Goal: Transaction & Acquisition: Purchase product/service

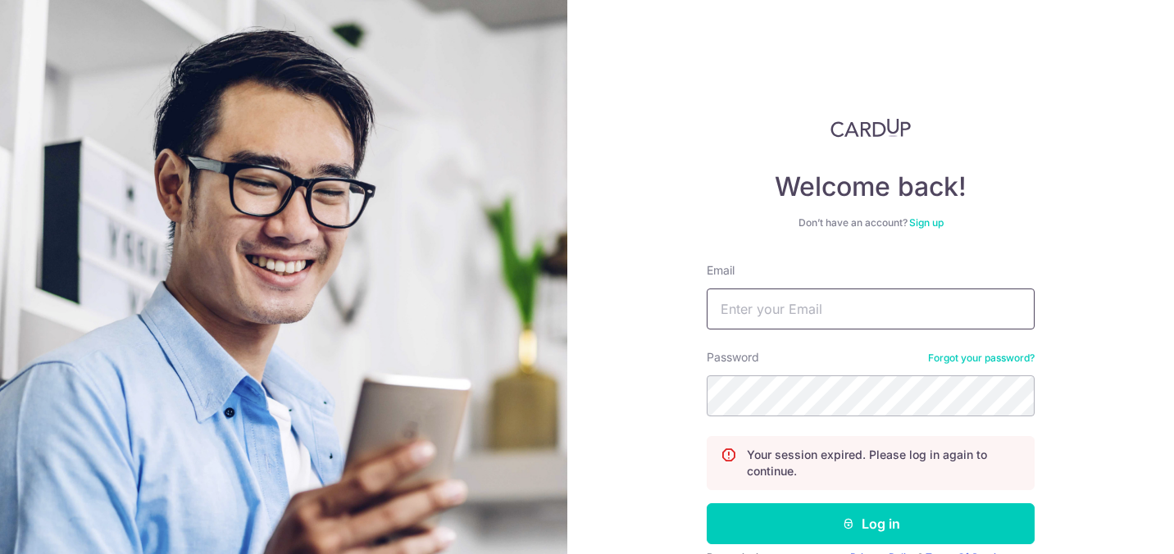
click at [922, 312] on input "Email" at bounding box center [871, 309] width 328 height 41
type input "[EMAIL_ADDRESS][DOMAIN_NAME]"
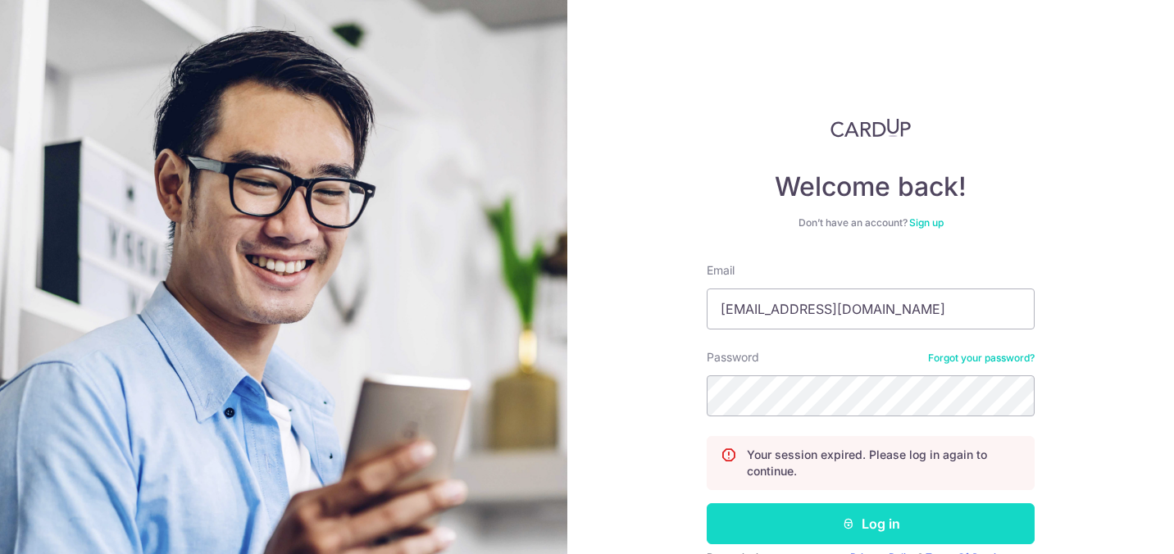
click at [903, 516] on button "Log in" at bounding box center [871, 523] width 328 height 41
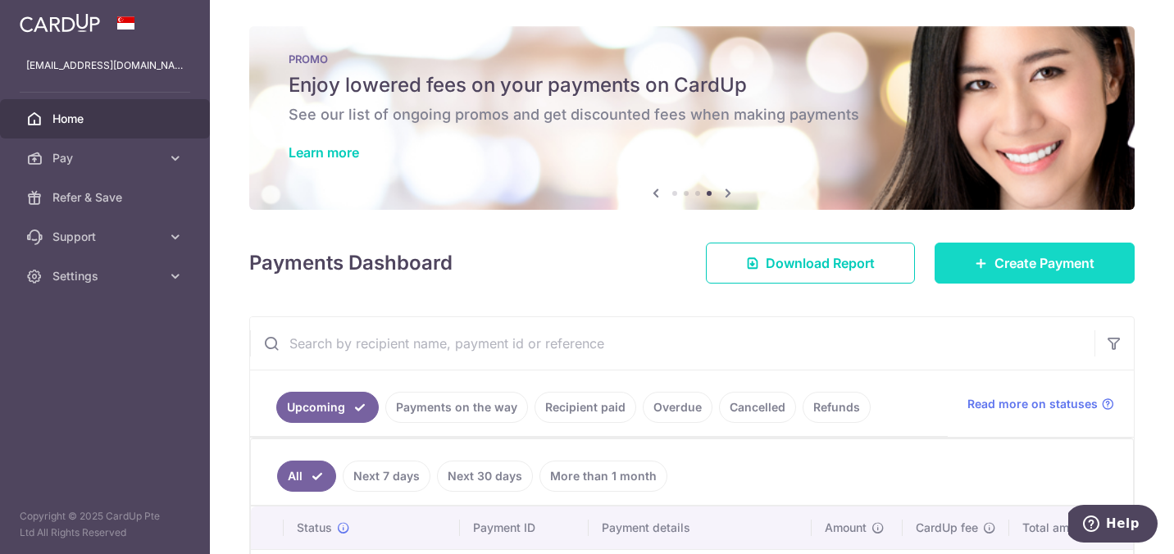
click at [980, 271] on link "Create Payment" at bounding box center [1034, 263] width 200 height 41
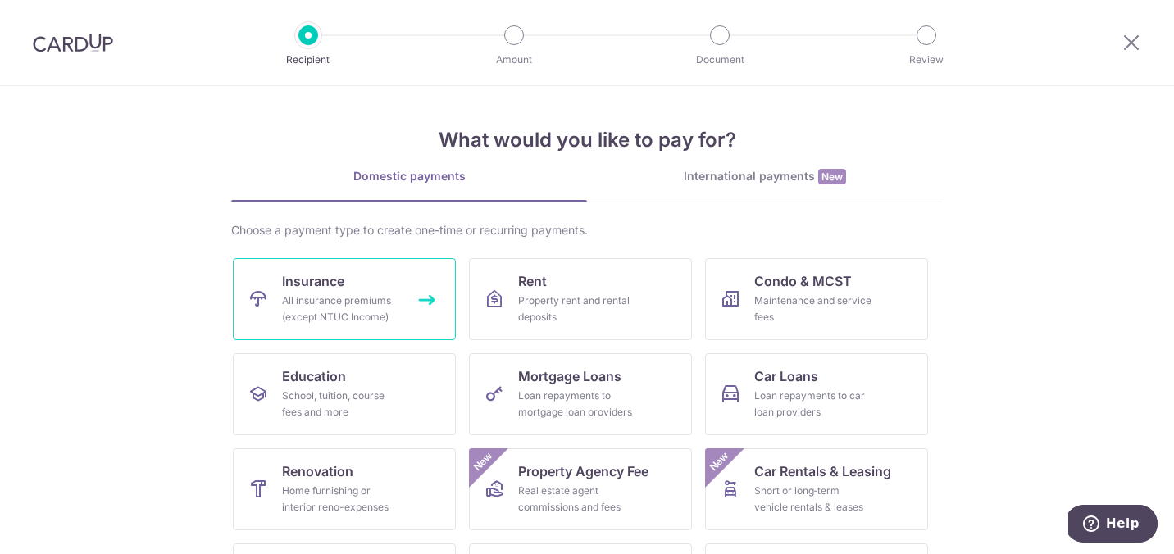
click at [356, 290] on link "Insurance All insurance premiums (except NTUC Income)" at bounding box center [344, 299] width 223 height 82
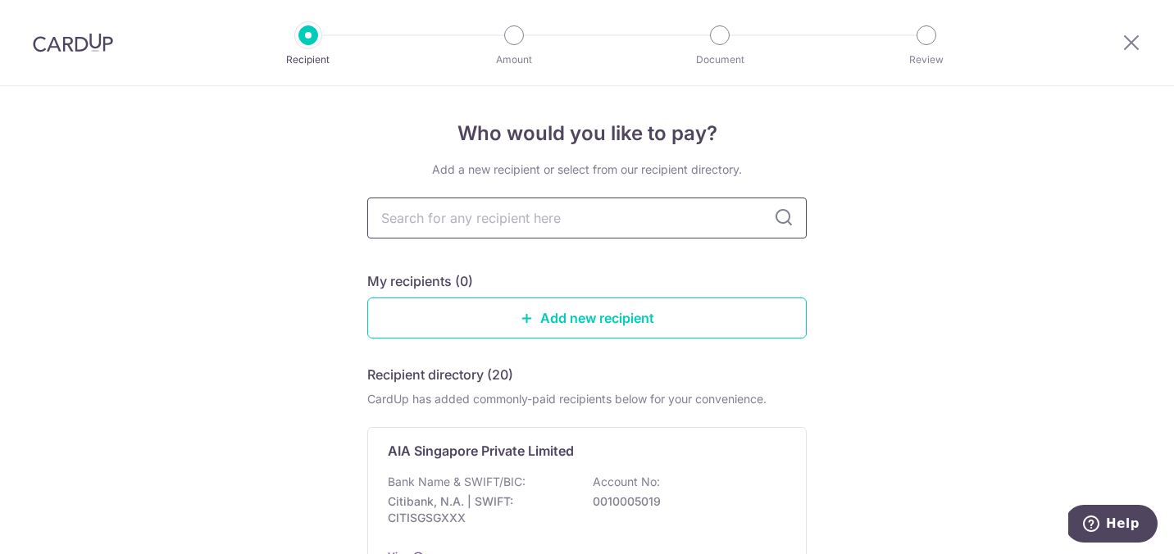
click at [455, 209] on input "text" at bounding box center [586, 218] width 439 height 41
type input "great"
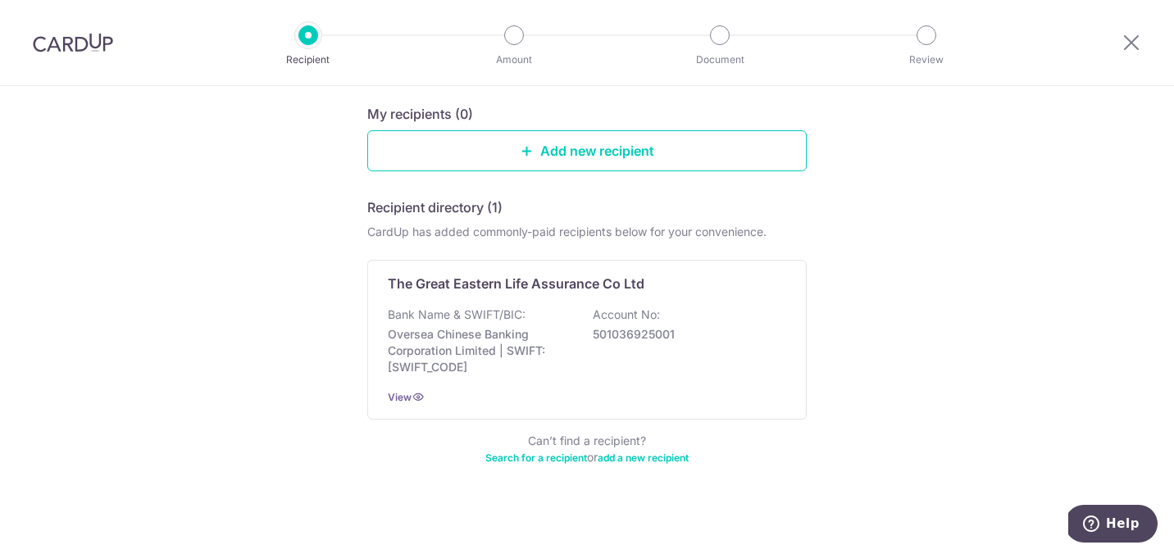
scroll to position [175, 0]
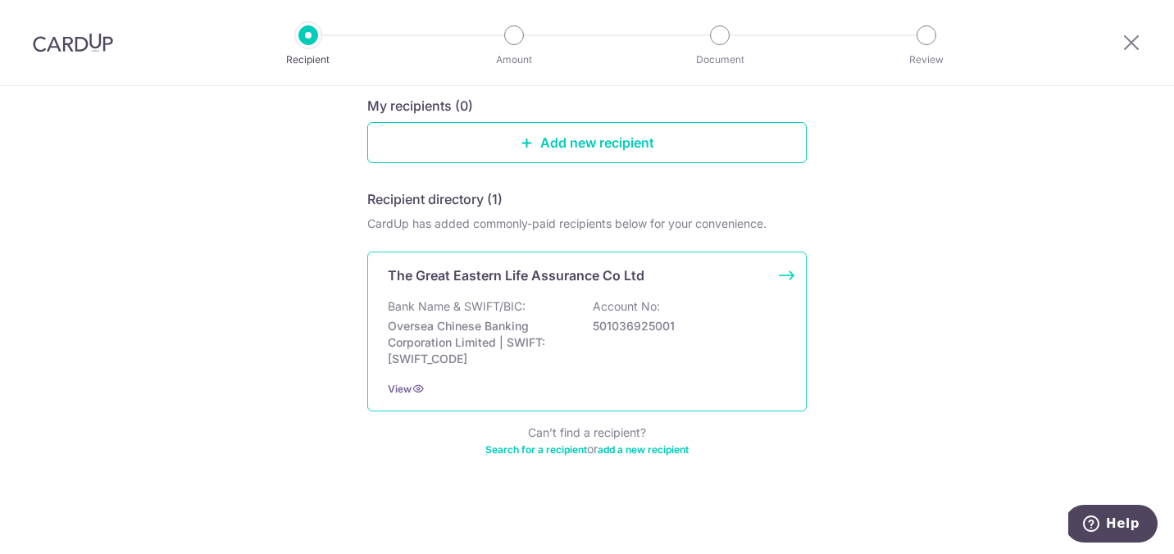
click at [547, 349] on p "Oversea Chinese Banking Corporation Limited | SWIFT: OCBCSGSGXXX" at bounding box center [480, 342] width 184 height 49
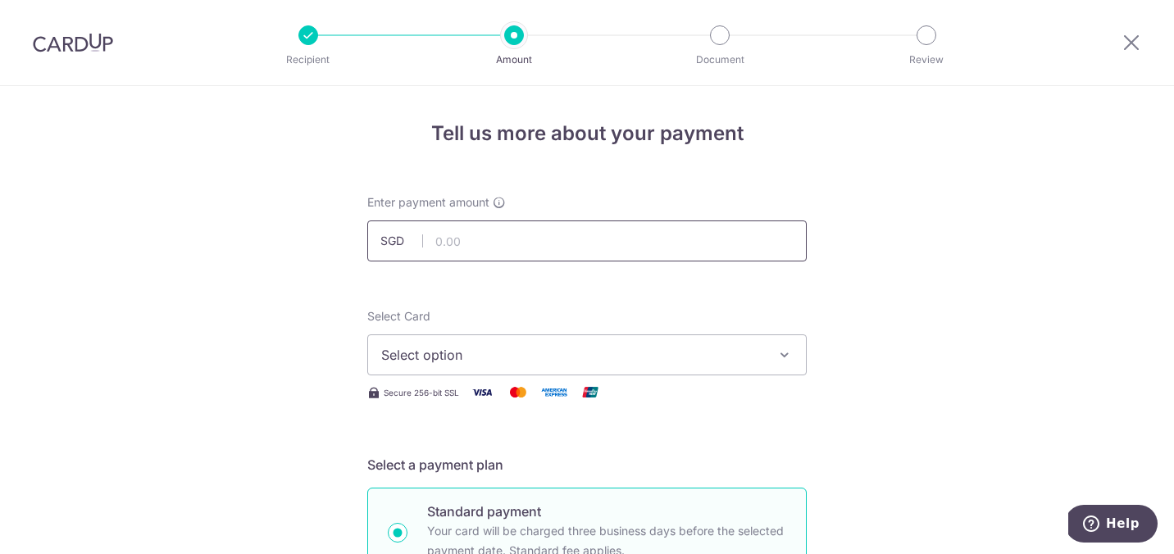
click at [625, 248] on input "text" at bounding box center [586, 240] width 439 height 41
paste input "140.93"
type input "140.93"
click at [507, 341] on button "Select option" at bounding box center [586, 354] width 439 height 41
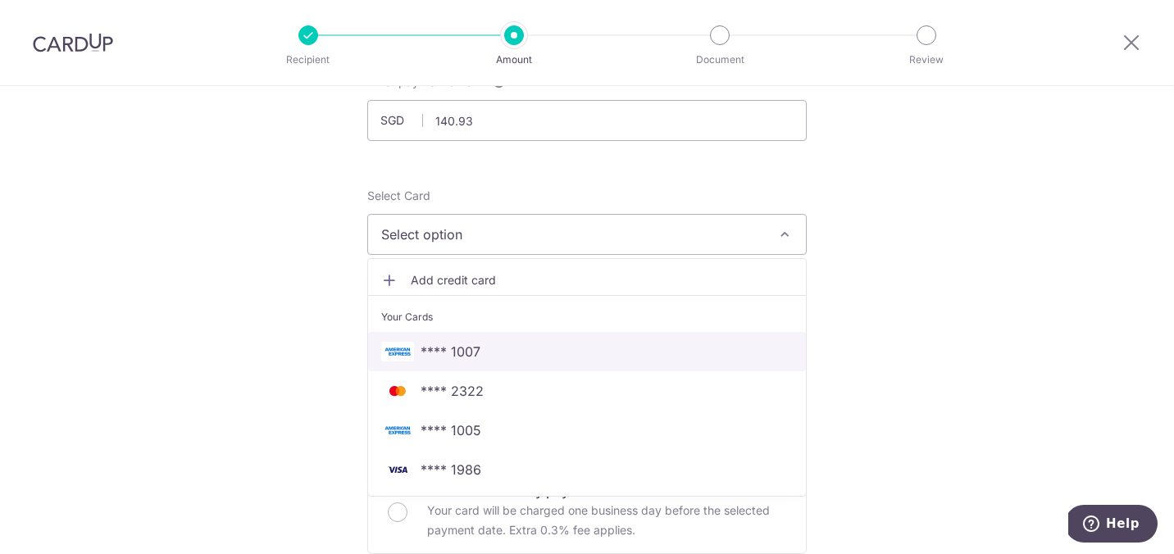
scroll to position [137, 0]
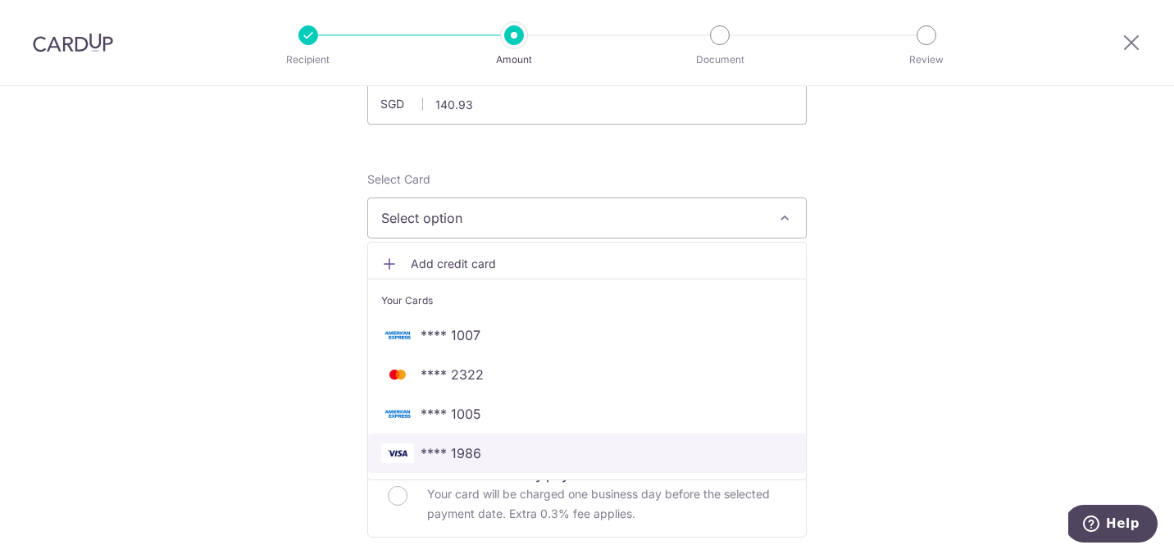
click at [491, 444] on span "**** 1986" at bounding box center [586, 453] width 411 height 20
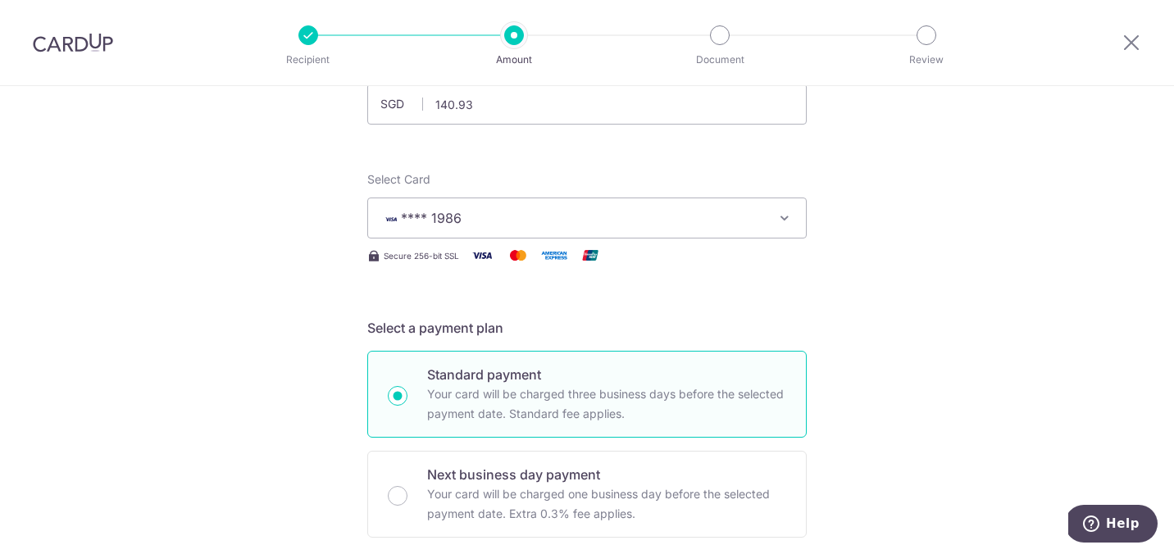
click at [468, 320] on h5 "Select a payment plan" at bounding box center [586, 328] width 439 height 20
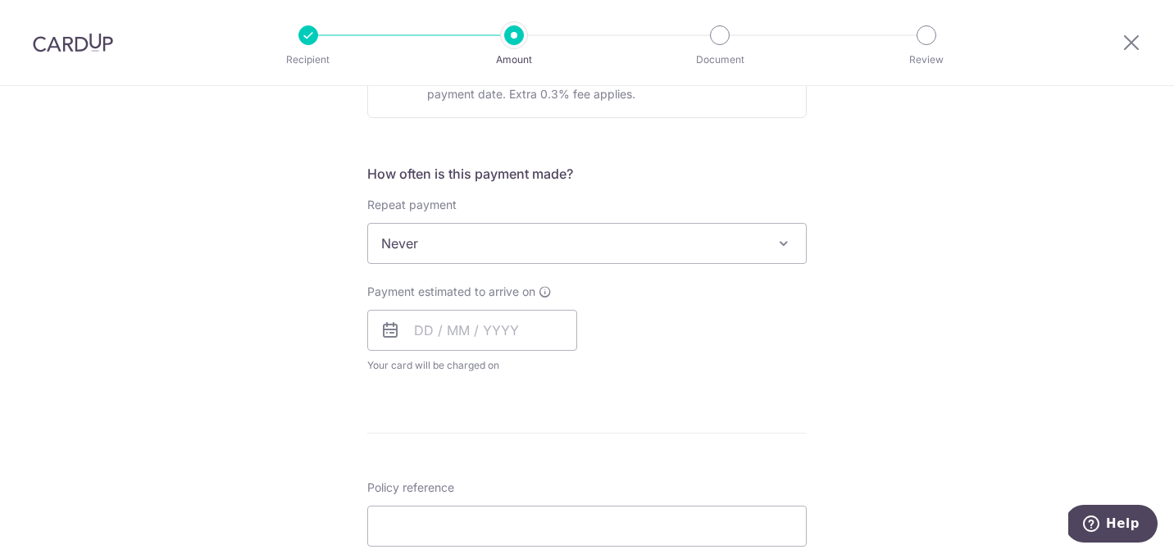
scroll to position [560, 0]
click at [480, 328] on input "text" at bounding box center [472, 327] width 210 height 41
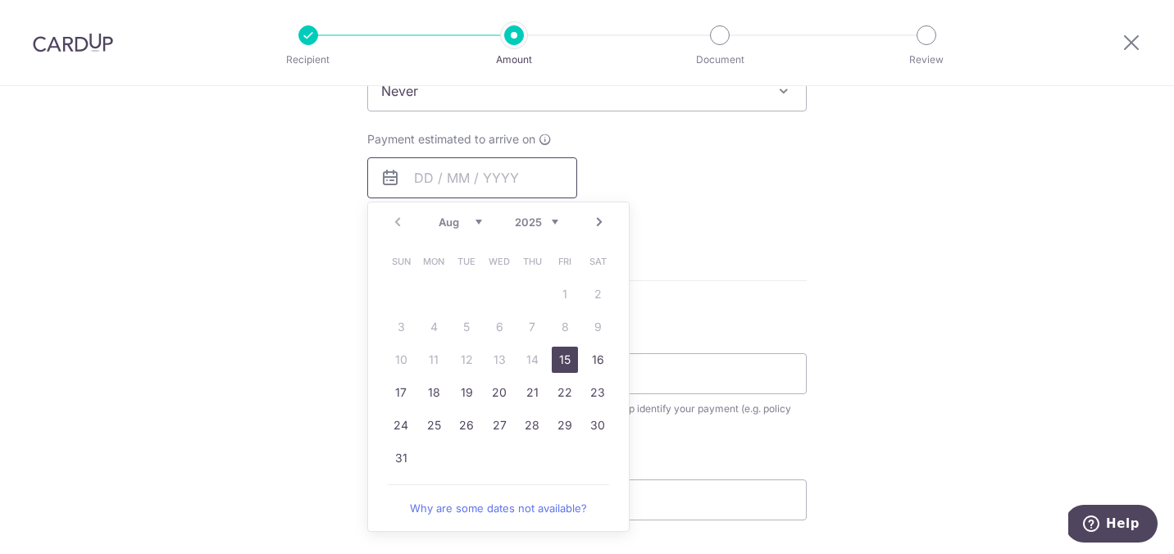
scroll to position [723, 0]
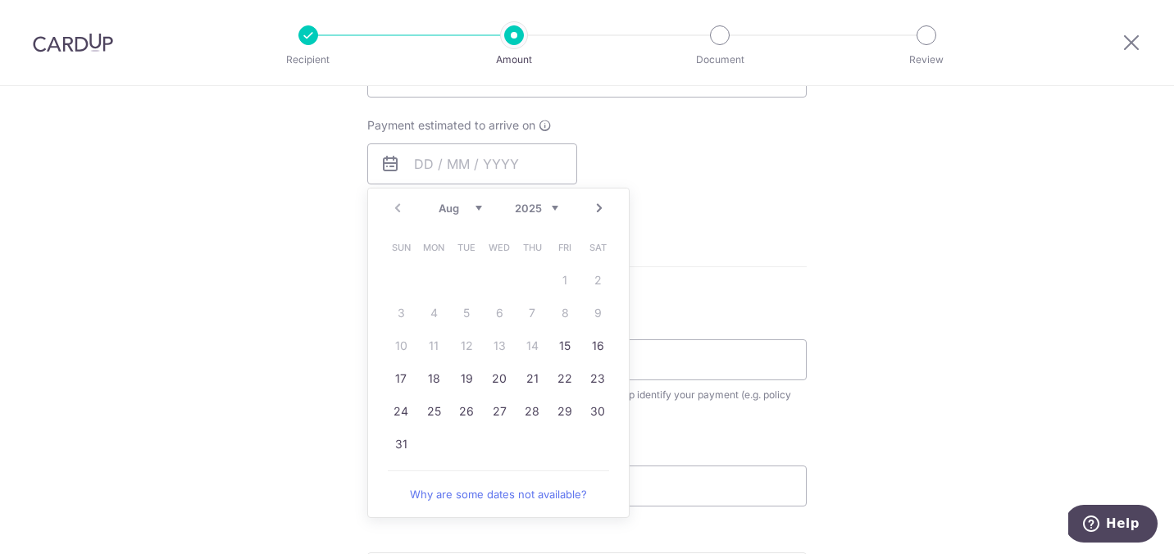
click at [784, 286] on form "Enter payment amount SGD 140.93 140.93 Select Card **** 1986 Add credit card Yo…" at bounding box center [586, 119] width 439 height 1297
click at [493, 160] on input "text" at bounding box center [472, 163] width 210 height 41
click at [561, 342] on link "15" at bounding box center [565, 346] width 26 height 26
type input "15/08/2025"
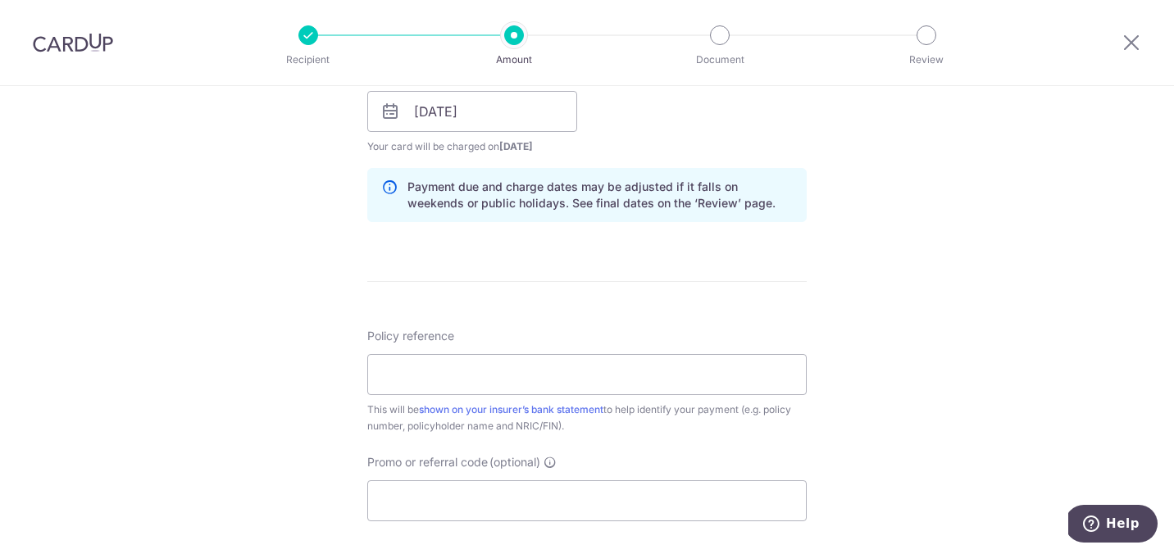
scroll to position [776, 0]
click at [538, 377] on input "Policy reference" at bounding box center [586, 373] width 439 height 41
paste input "0100389452"
type input "0100389452"
click at [238, 437] on div "Tell us more about your payment Enter payment amount SGD 140.93 140.93 Select C…" at bounding box center [587, 85] width 1174 height 1550
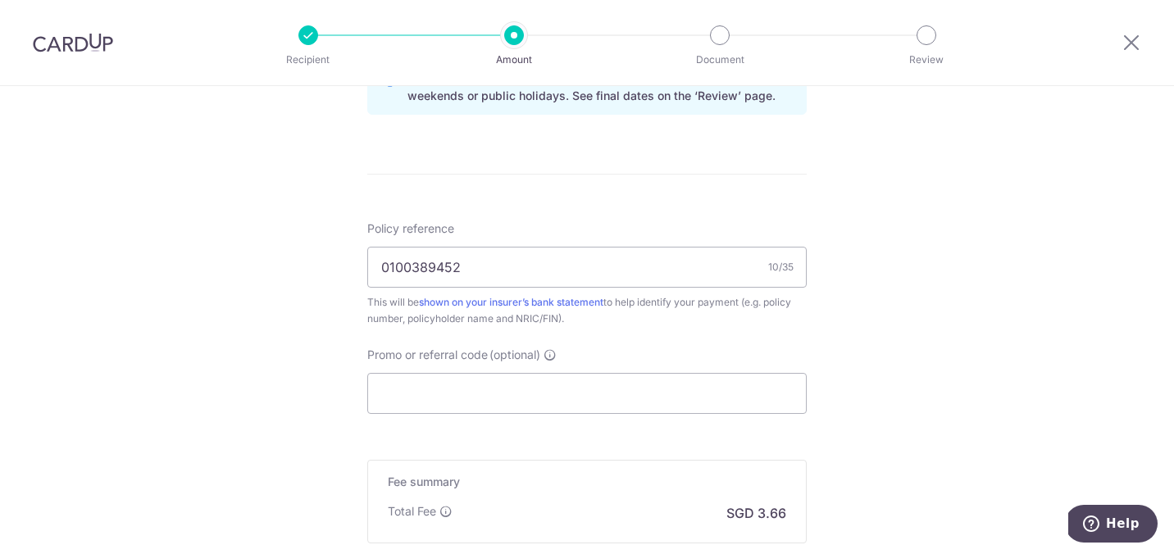
scroll to position [892, 0]
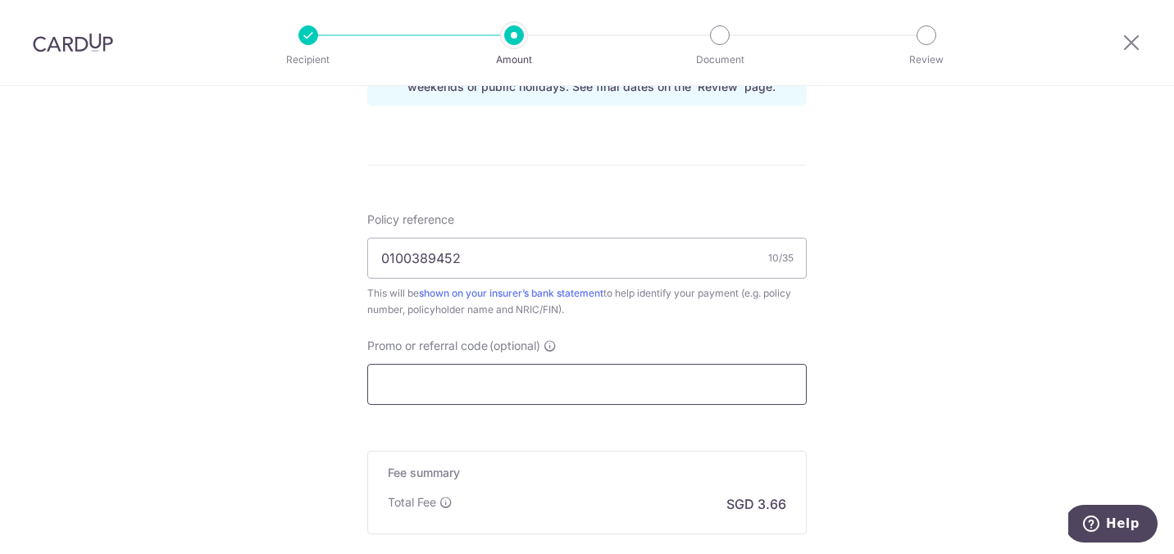
click at [462, 386] on input "Promo or referral code (optional)" at bounding box center [586, 384] width 439 height 41
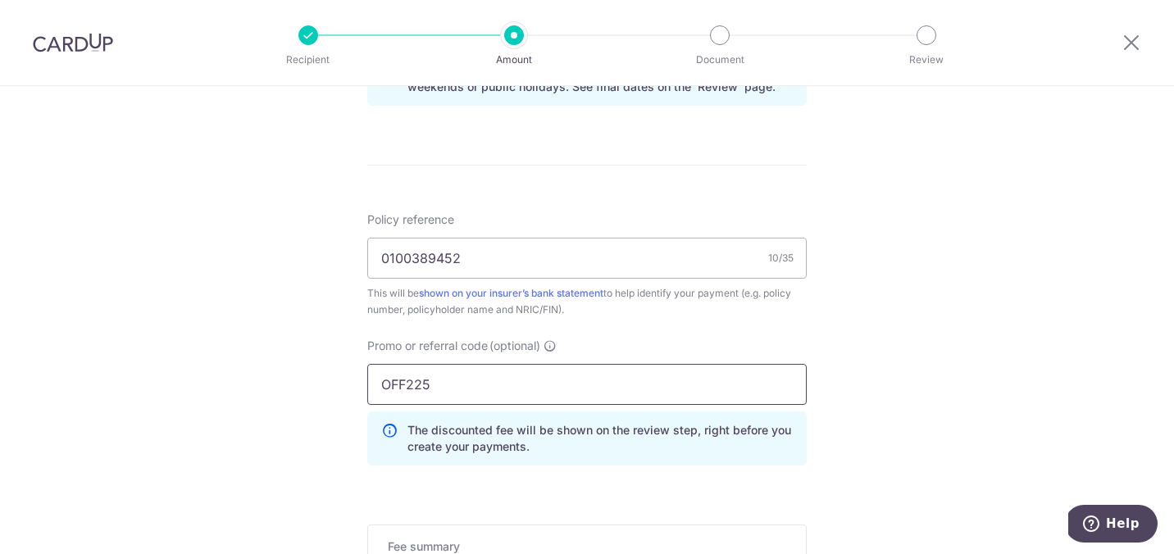
type input "OFF225"
click at [215, 498] on div "Tell us more about your payment Enter payment amount SGD 140.93 140.93 Select C…" at bounding box center [587, 6] width 1174 height 1624
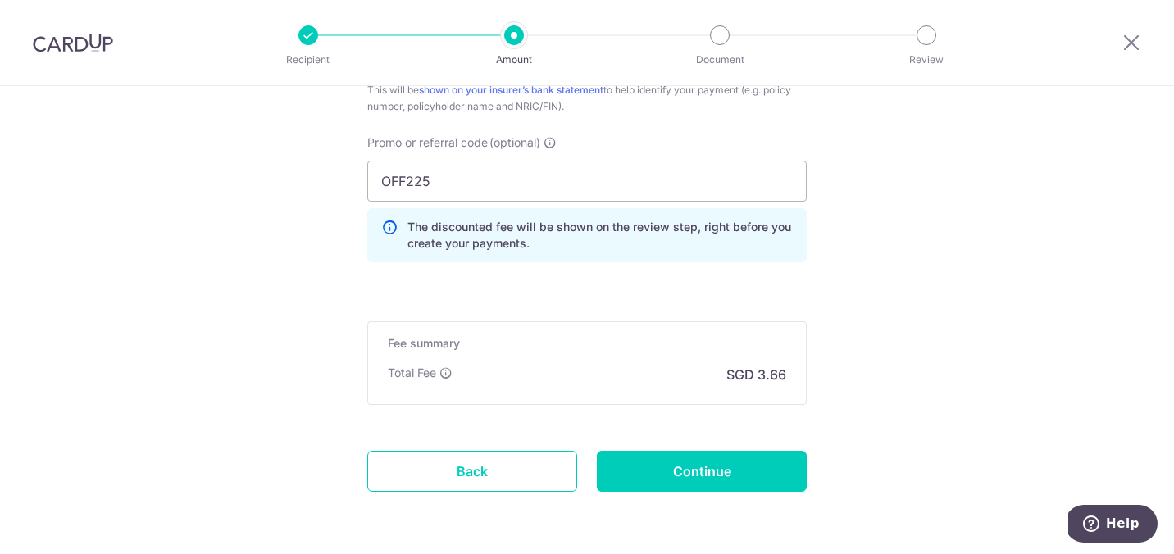
scroll to position [1125, 0]
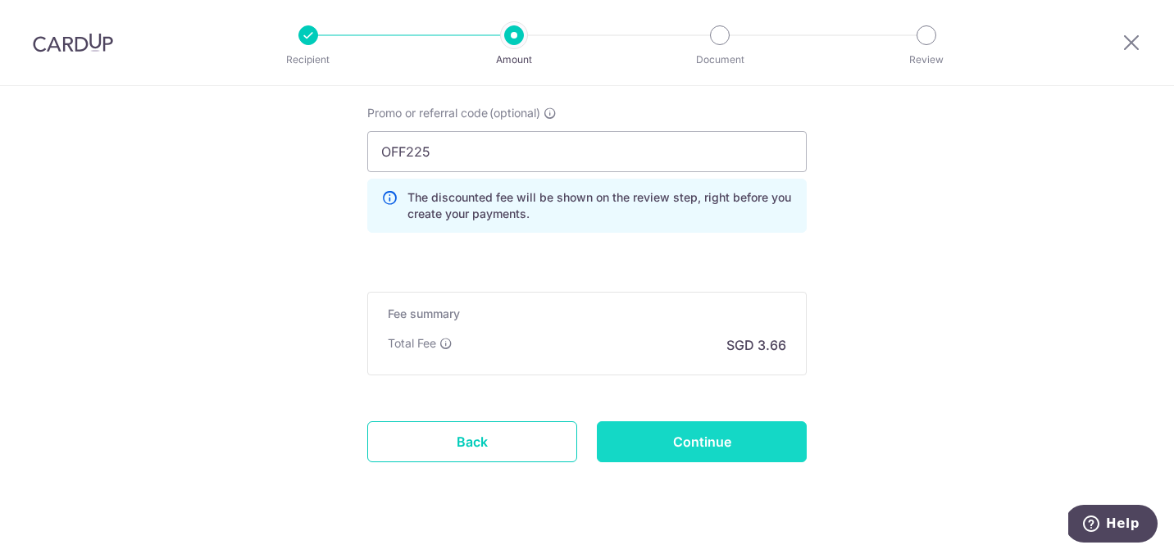
click at [718, 437] on input "Continue" at bounding box center [702, 441] width 210 height 41
type input "Create Schedule"
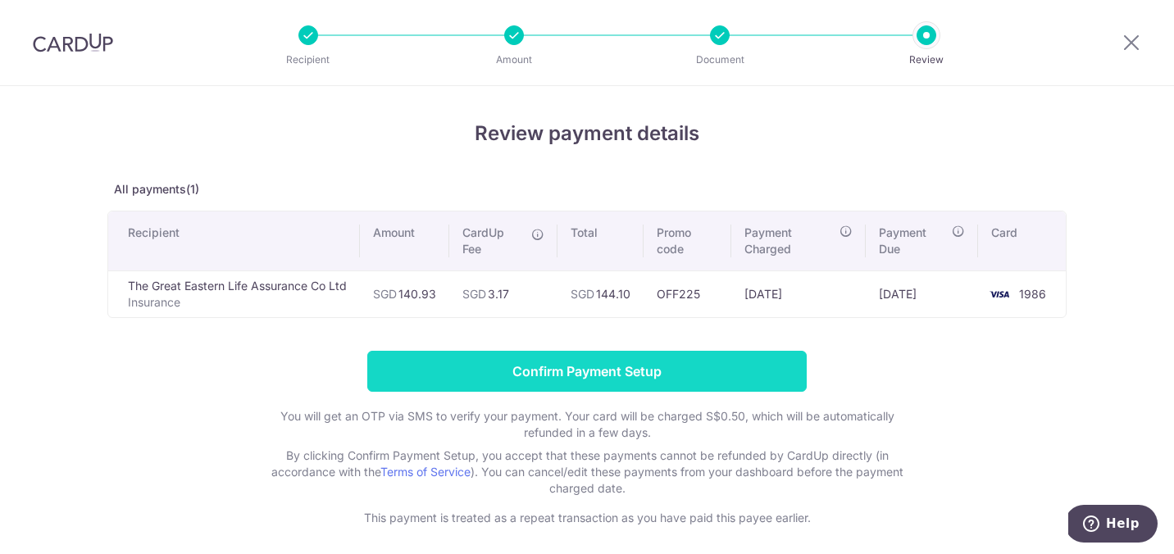
click at [712, 374] on input "Confirm Payment Setup" at bounding box center [586, 371] width 439 height 41
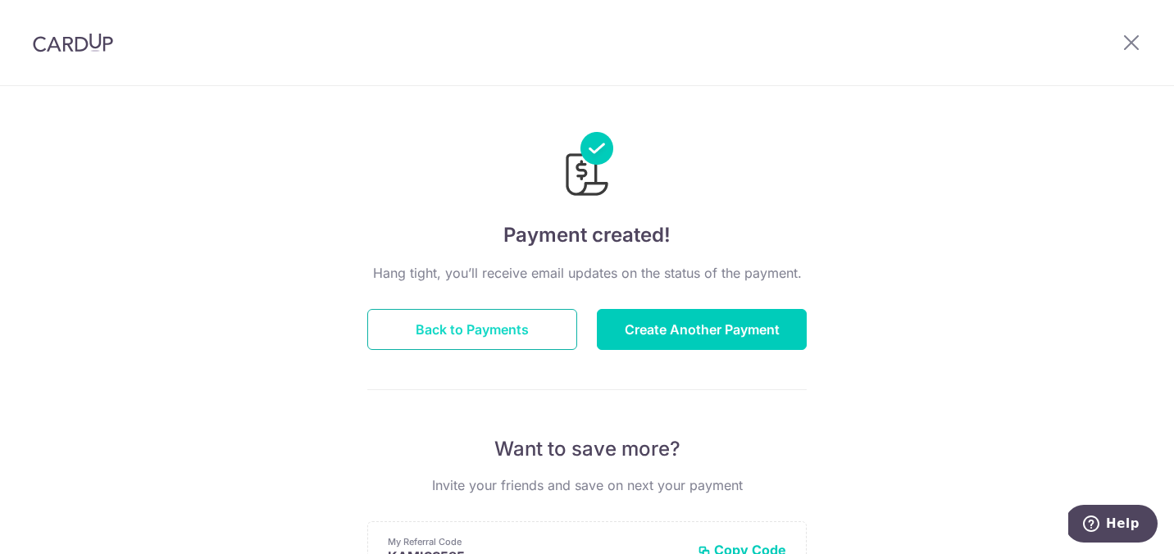
click at [493, 325] on button "Back to Payments" at bounding box center [472, 329] width 210 height 41
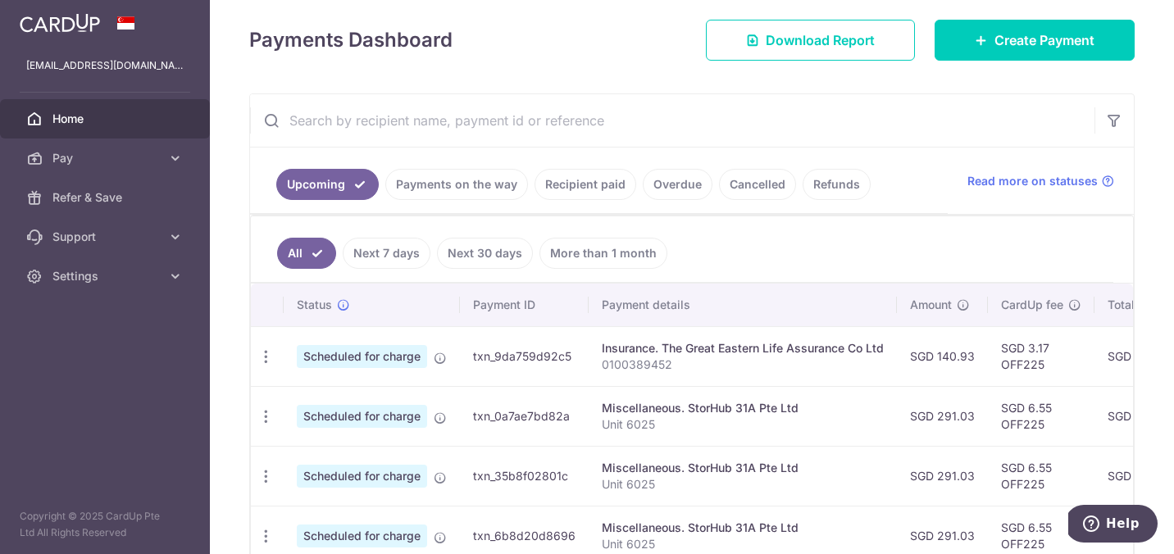
scroll to position [218, 0]
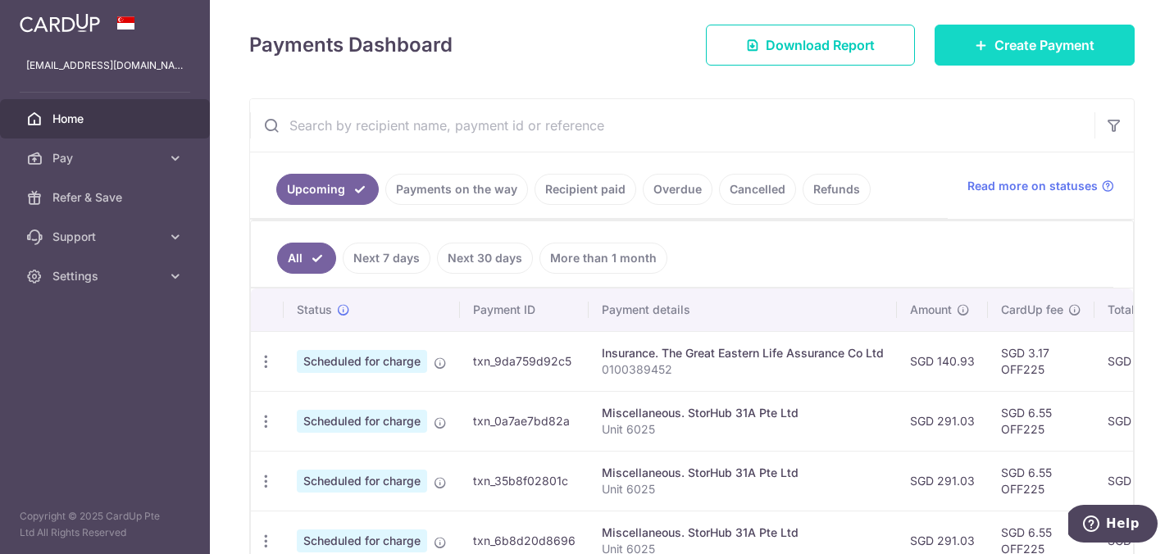
click at [994, 50] on span "Create Payment" at bounding box center [1044, 45] width 100 height 20
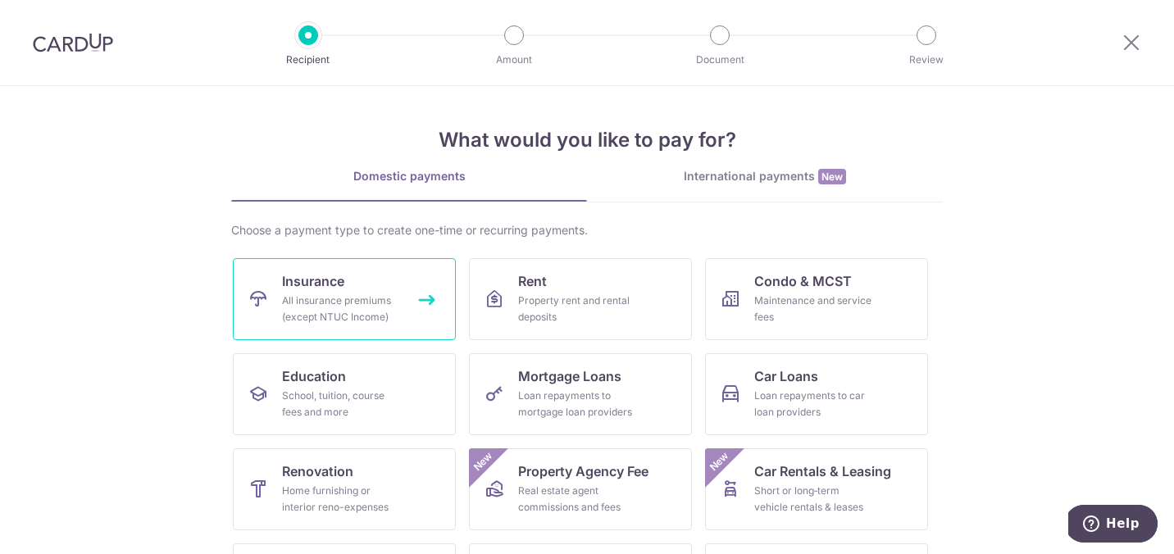
click at [337, 316] on div "All insurance premiums (except NTUC Income)" at bounding box center [341, 309] width 118 height 33
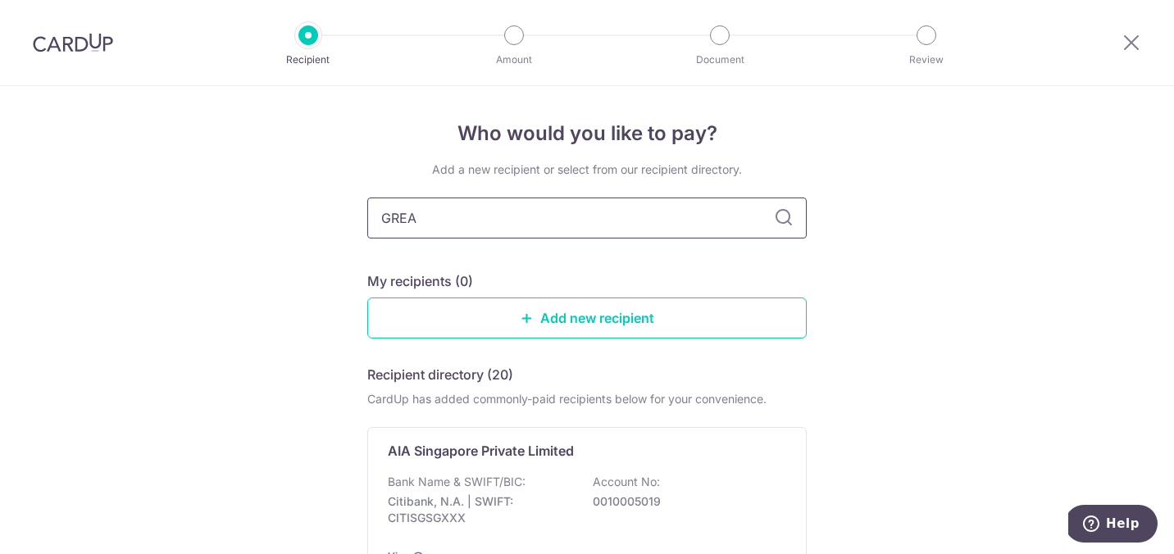
type input "GREAT"
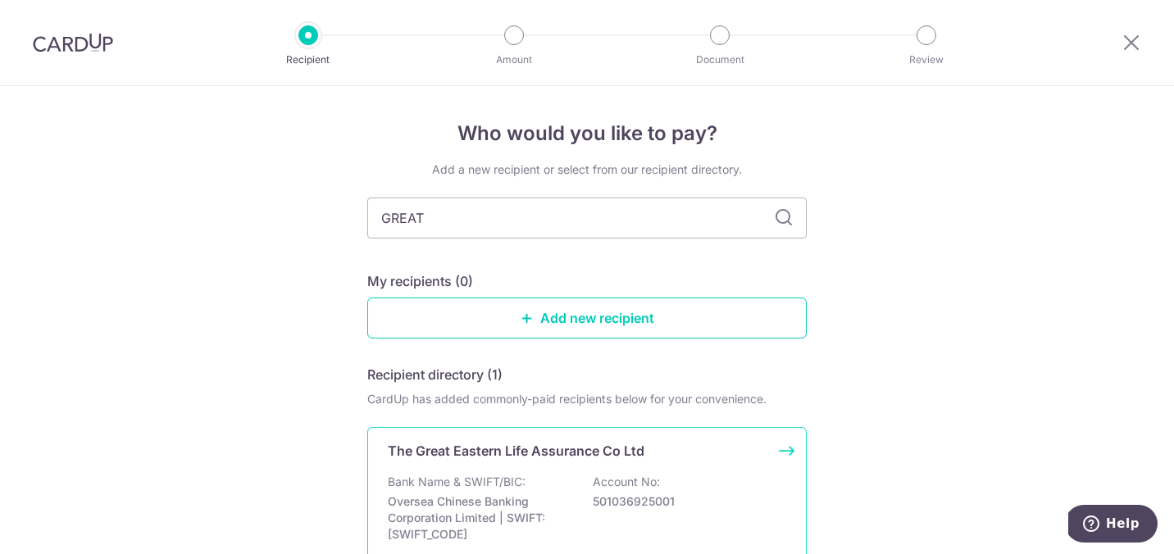
click at [478, 503] on p "Oversea Chinese Banking Corporation Limited | SWIFT: [SWIFT_CODE]" at bounding box center [480, 517] width 184 height 49
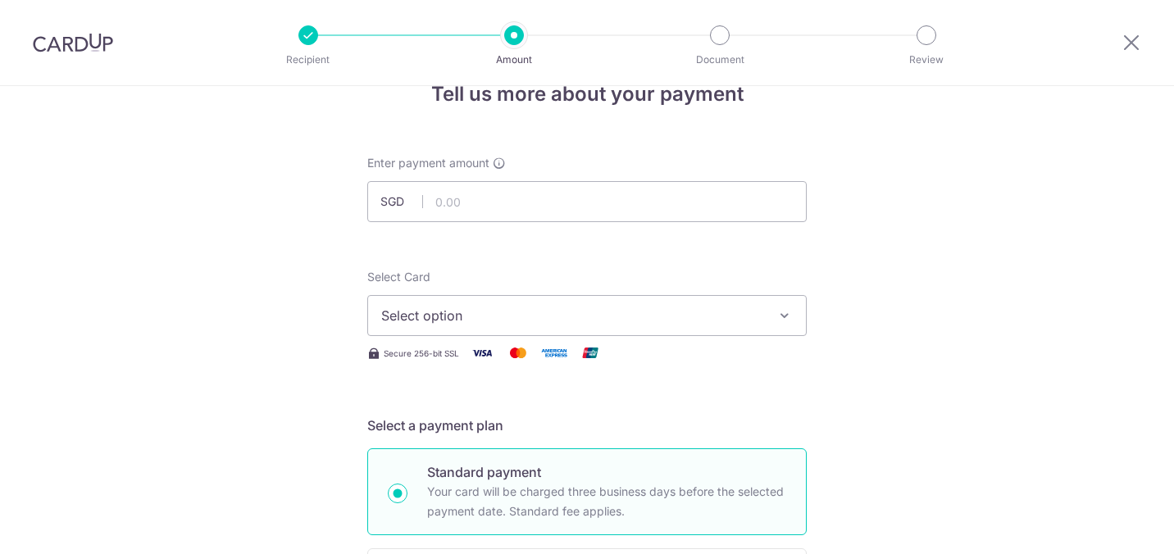
scroll to position [40, 0]
click at [620, 192] on input "text" at bounding box center [586, 200] width 439 height 41
paste input "1,086.99"
type input "1,086.99"
click at [612, 325] on button "Select option" at bounding box center [586, 314] width 439 height 41
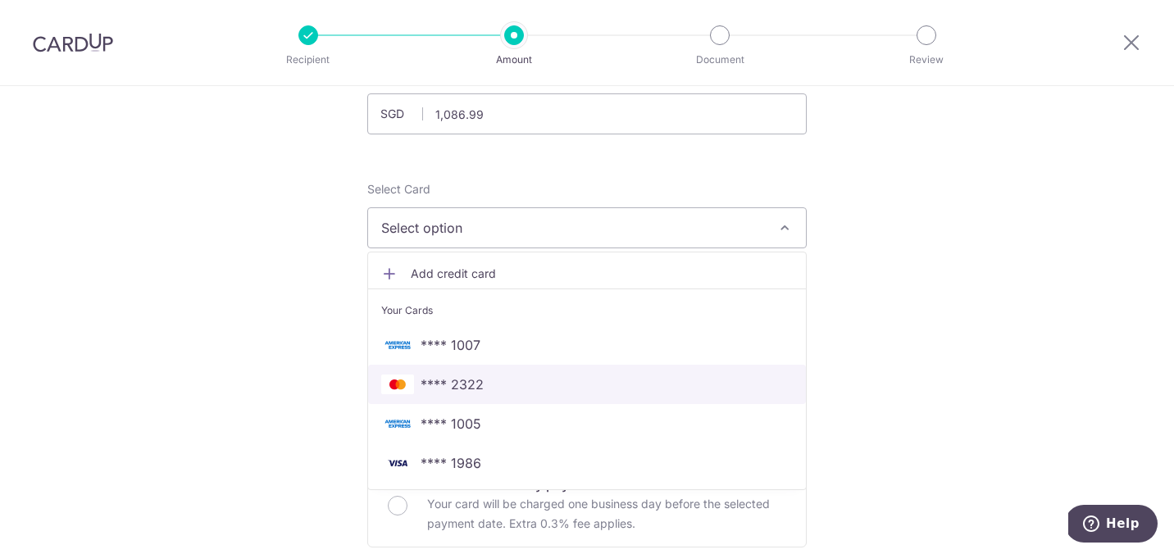
scroll to position [179, 0]
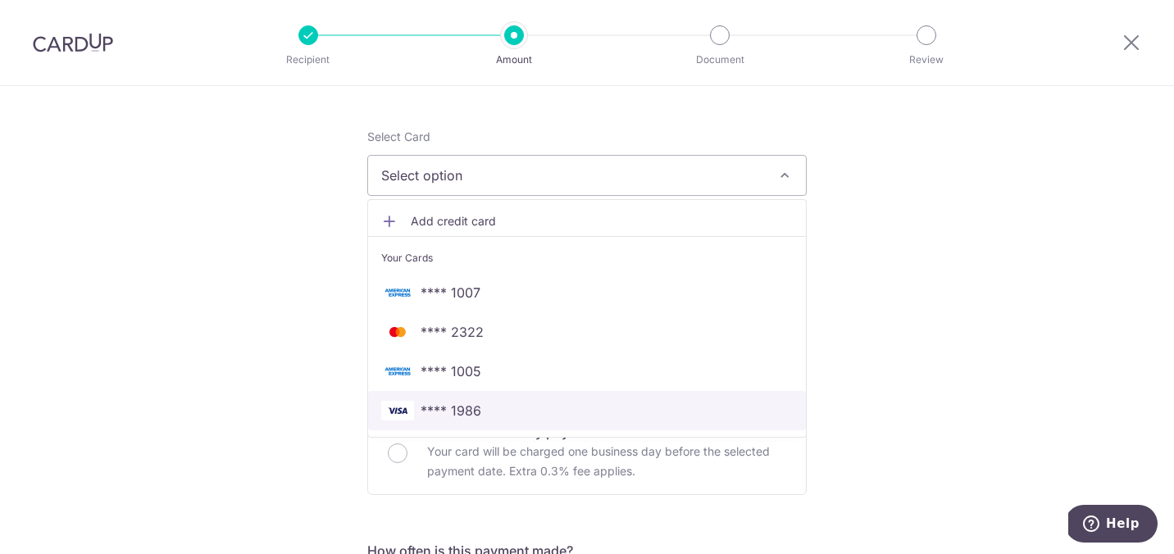
click at [538, 412] on span "**** 1986" at bounding box center [586, 411] width 411 height 20
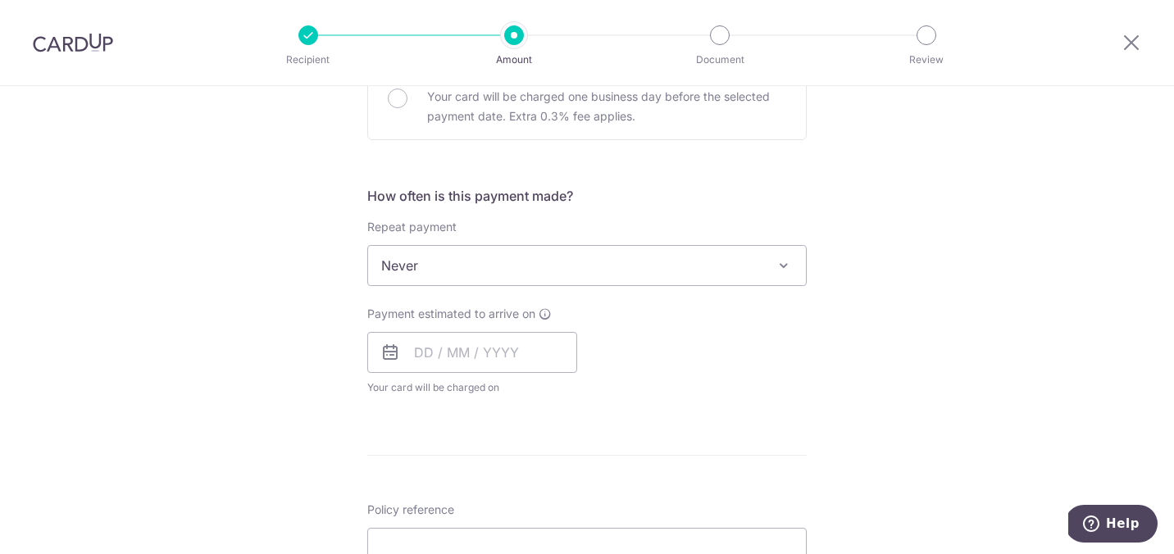
scroll to position [536, 0]
click at [527, 346] on input "text" at bounding box center [472, 350] width 210 height 41
click at [470, 393] on select "Aug Sep Oct Nov Dec" at bounding box center [459, 394] width 43 height 13
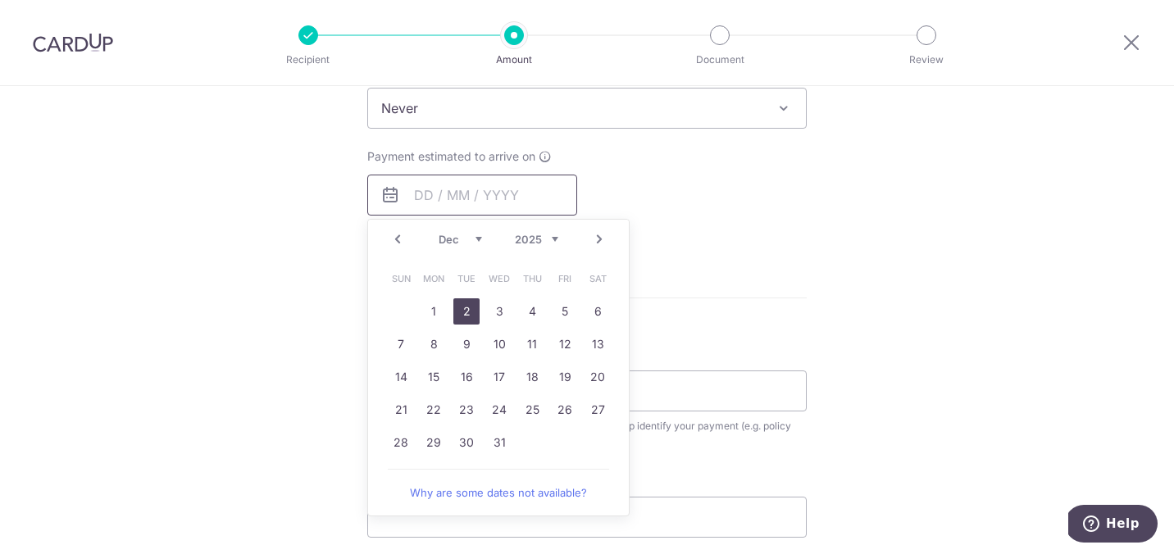
scroll to position [714, 0]
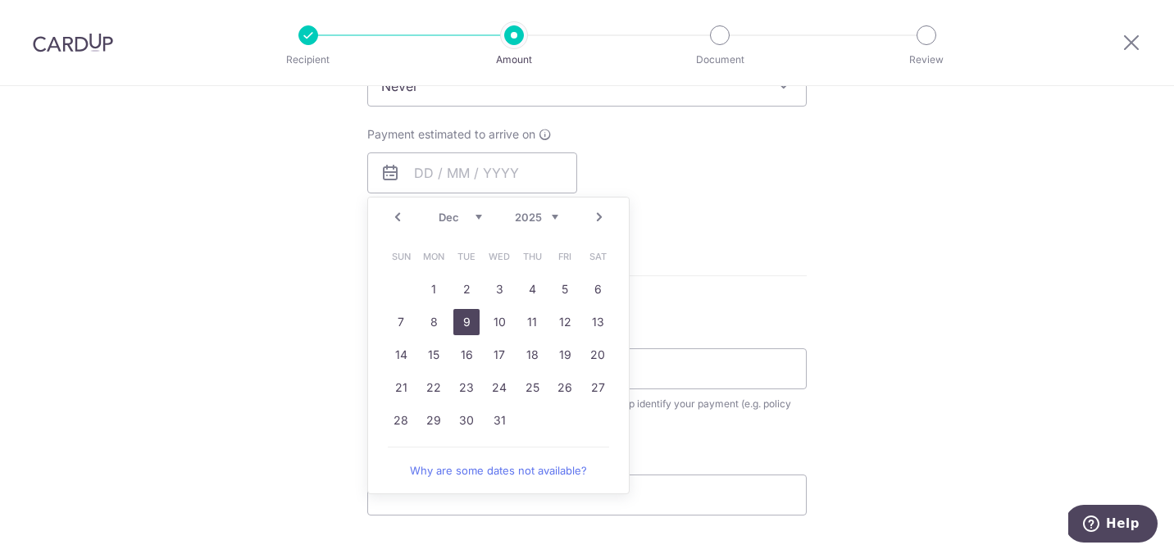
click at [462, 323] on link "9" at bounding box center [466, 322] width 26 height 26
type input "09/12/2025"
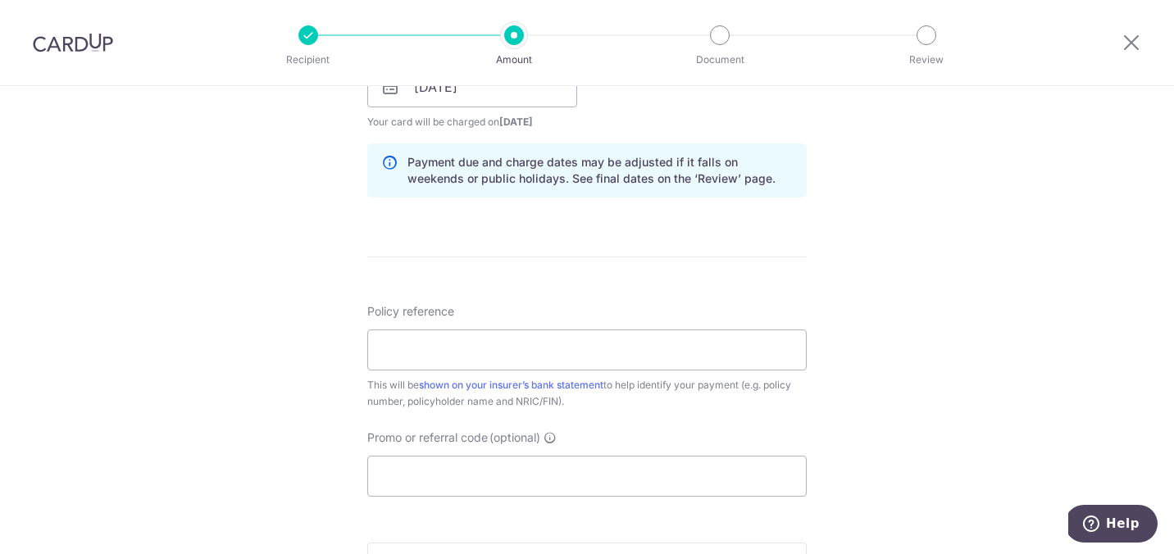
scroll to position [824, 0]
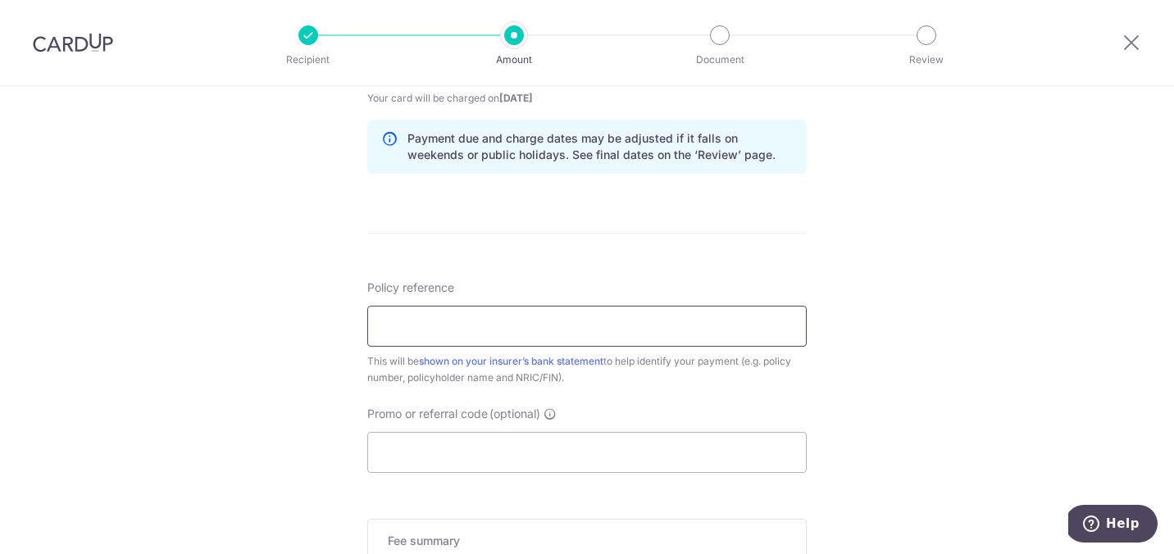
click at [418, 331] on input "Policy reference" at bounding box center [586, 326] width 439 height 41
paste input "0215566861"
type input "0215566861"
click at [251, 342] on div "Tell us more about your payment Enter payment amount SGD 1,086.99 1086.99 Selec…" at bounding box center [587, 37] width 1174 height 1550
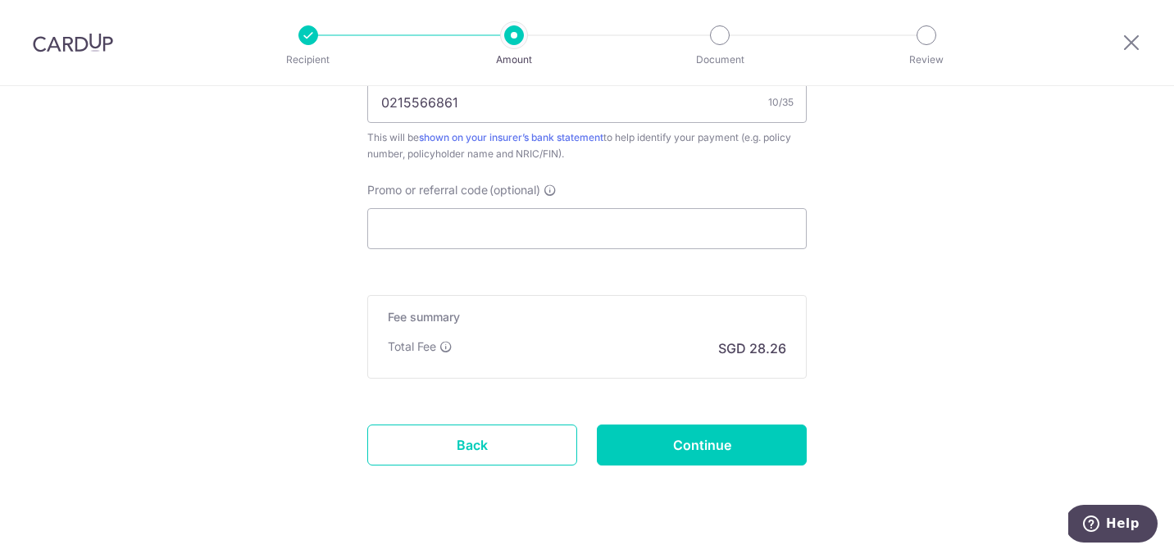
scroll to position [1061, 0]
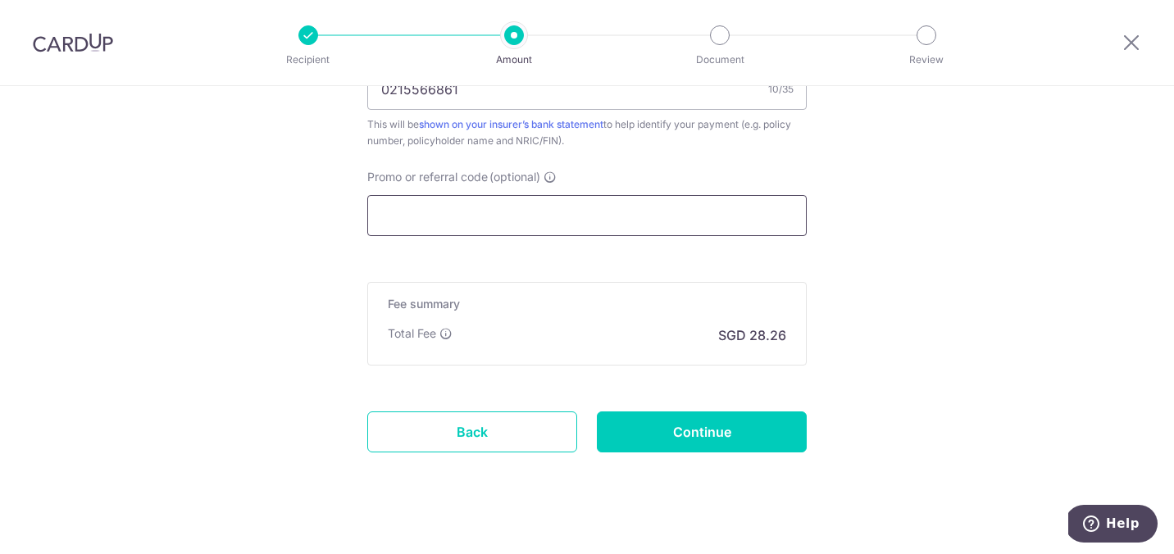
click at [434, 213] on input "Promo or referral code (optional)" at bounding box center [586, 215] width 439 height 41
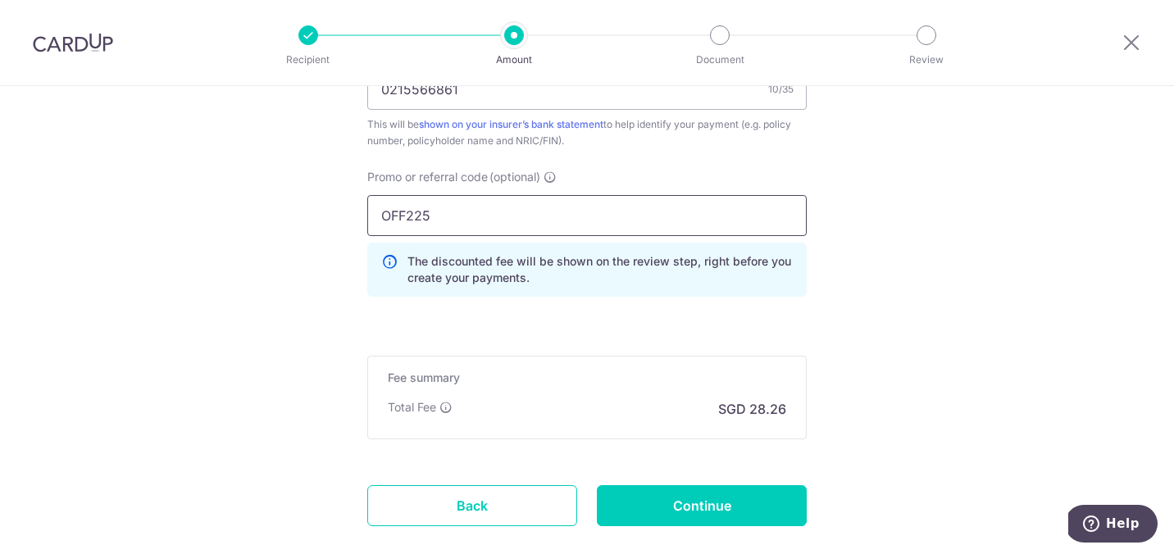
type input "OFF225"
click at [506, 219] on input "OFF225" at bounding box center [586, 215] width 439 height 41
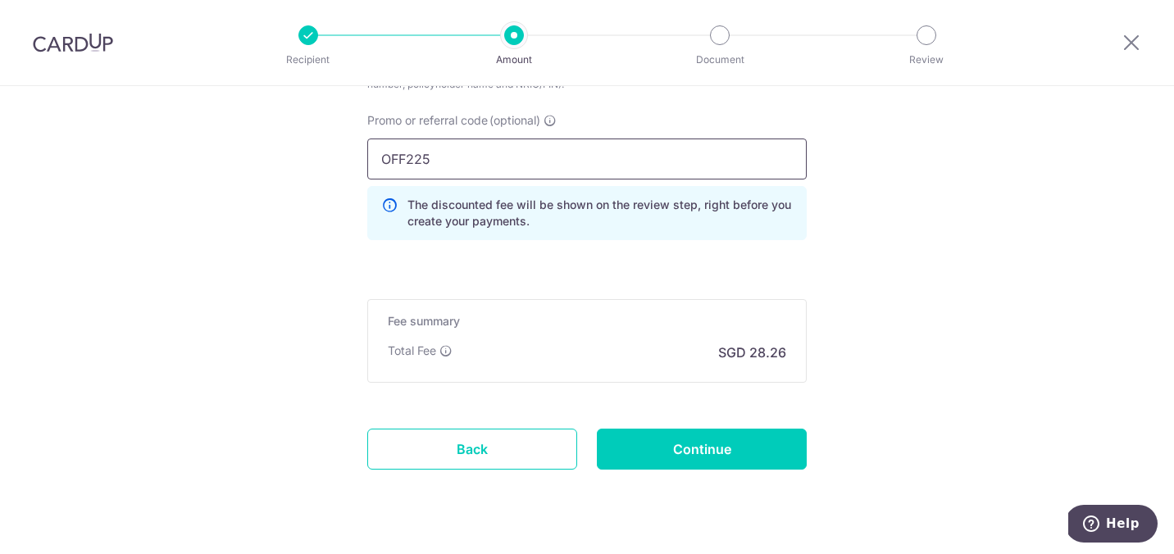
scroll to position [1120, 0]
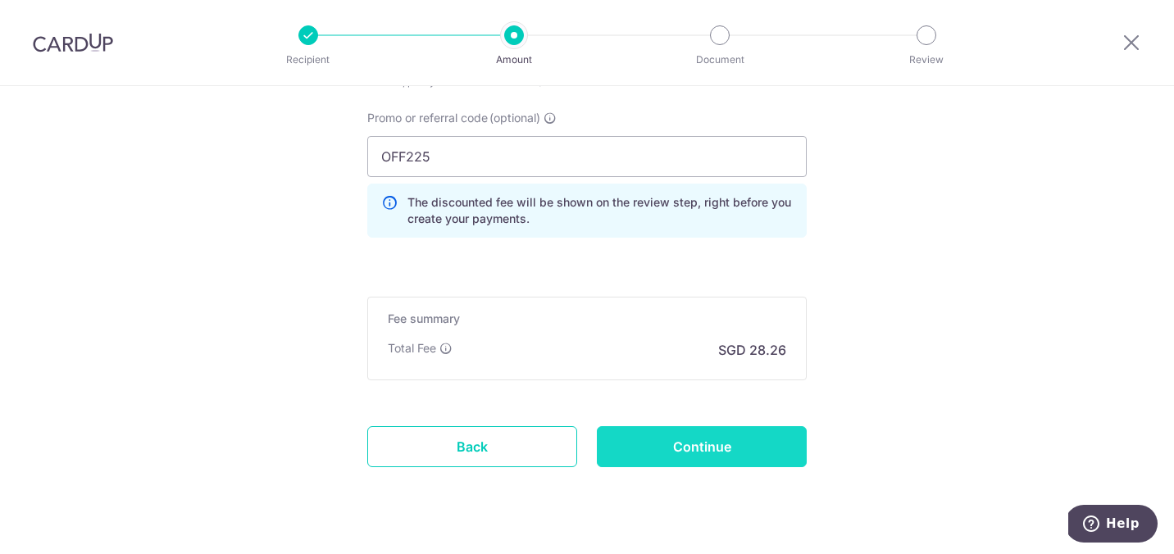
click at [704, 447] on input "Continue" at bounding box center [702, 446] width 210 height 41
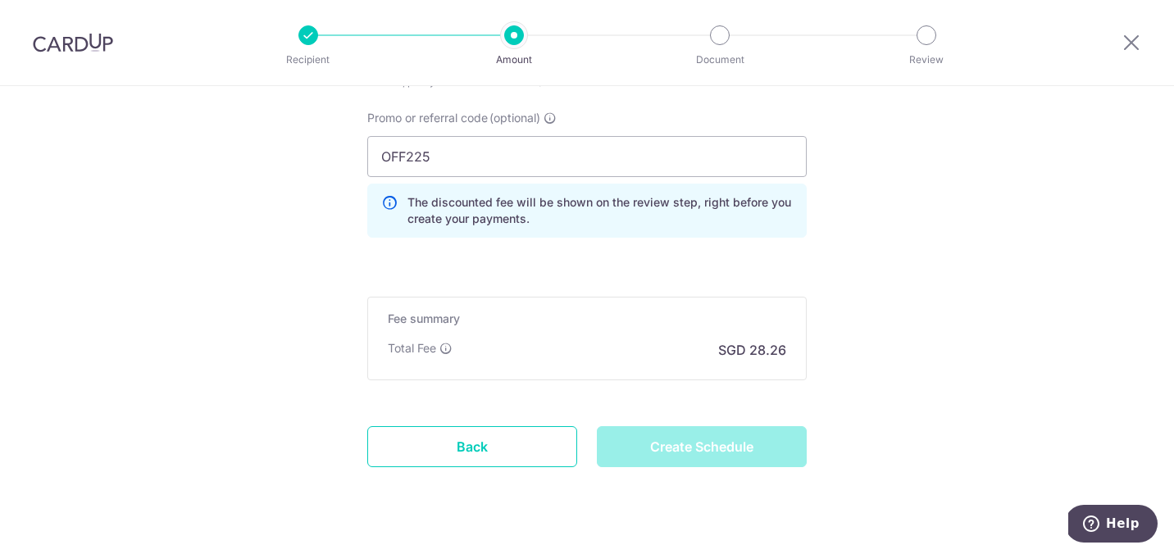
type input "Create Schedule"
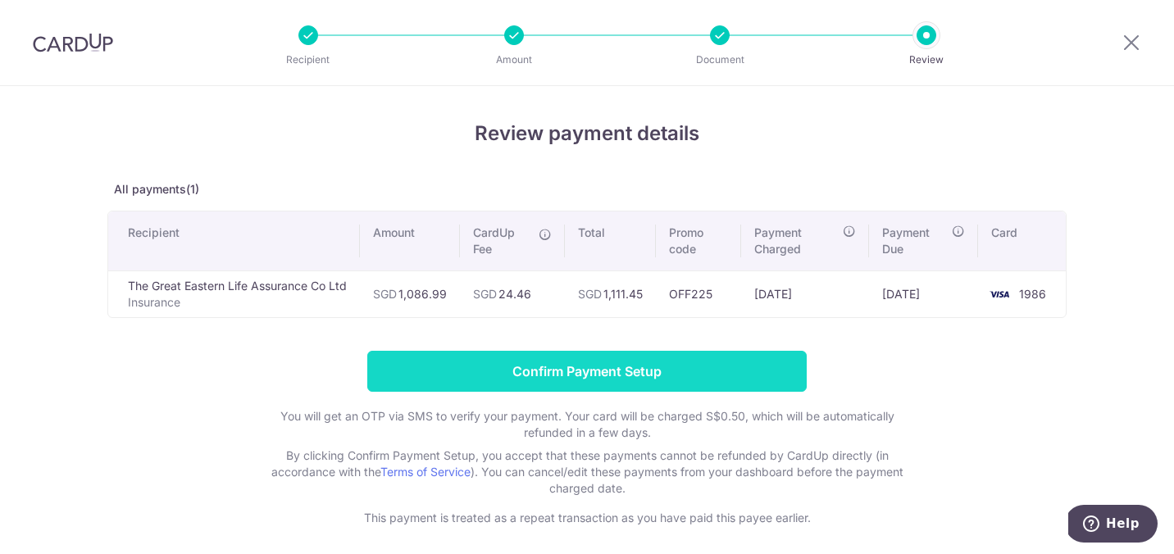
click at [714, 382] on input "Confirm Payment Setup" at bounding box center [586, 371] width 439 height 41
